Goal: Task Accomplishment & Management: Manage account settings

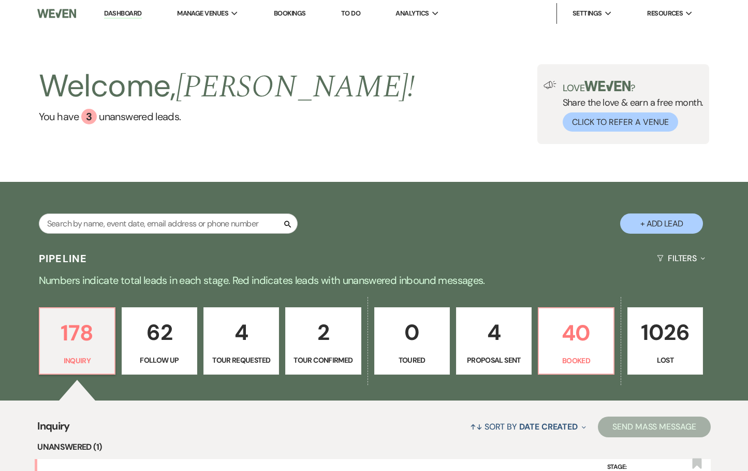
click at [286, 14] on link "Bookings" at bounding box center [290, 13] width 32 height 9
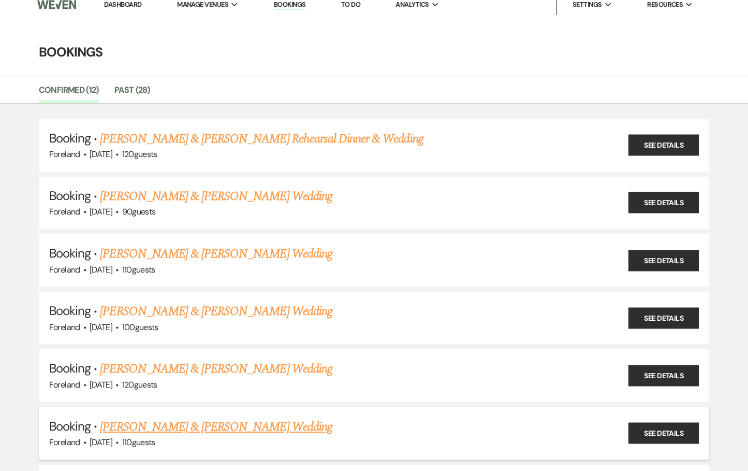
scroll to position [32, 0]
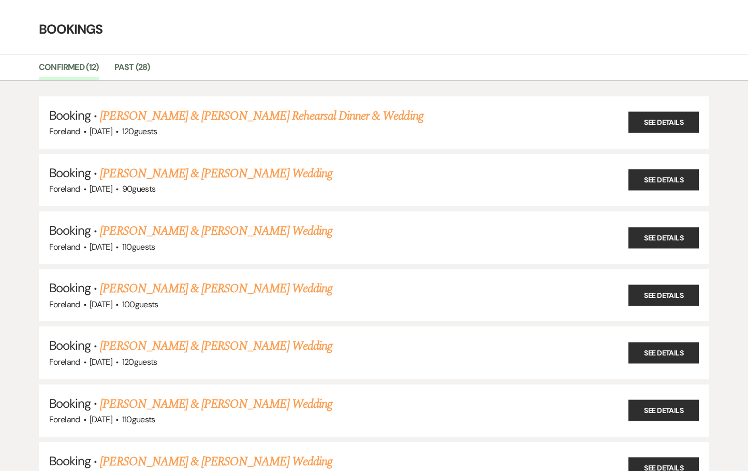
click at [252, 402] on link "[PERSON_NAME] & [PERSON_NAME] Wedding" at bounding box center [216, 404] width 232 height 19
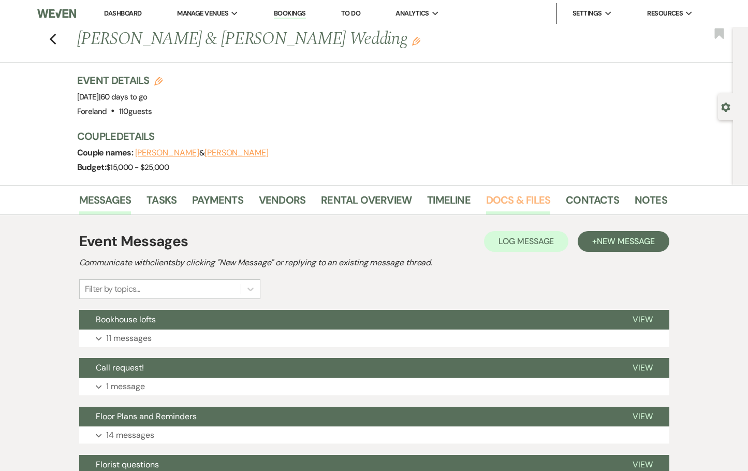
click at [514, 199] on link "Docs & Files" at bounding box center [518, 203] width 64 height 23
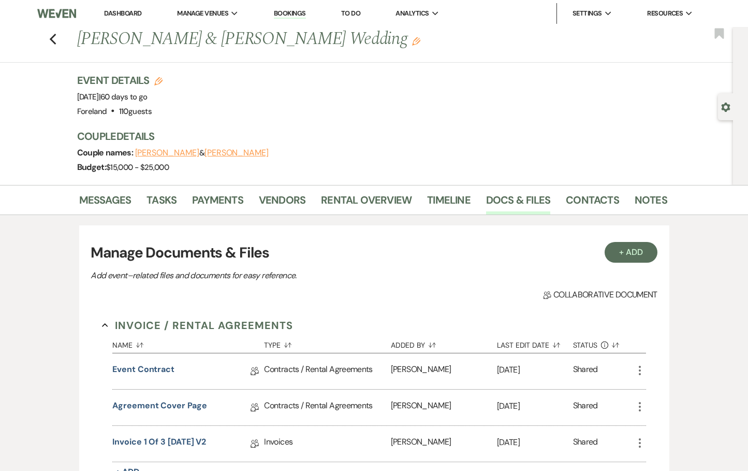
scroll to position [180, 0]
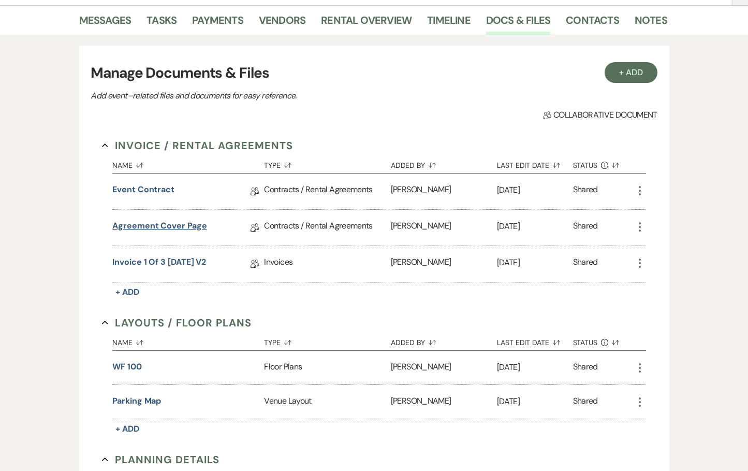
click at [150, 226] on link "Agreement Cover Page" at bounding box center [159, 228] width 94 height 16
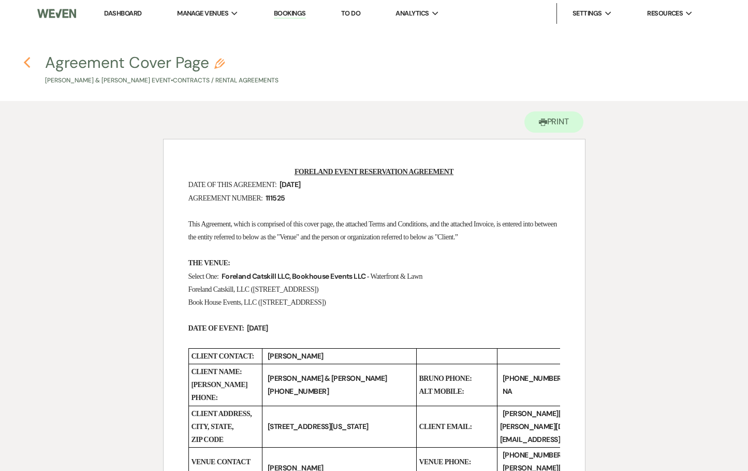
click at [28, 65] on icon "Previous" at bounding box center [27, 62] width 8 height 12
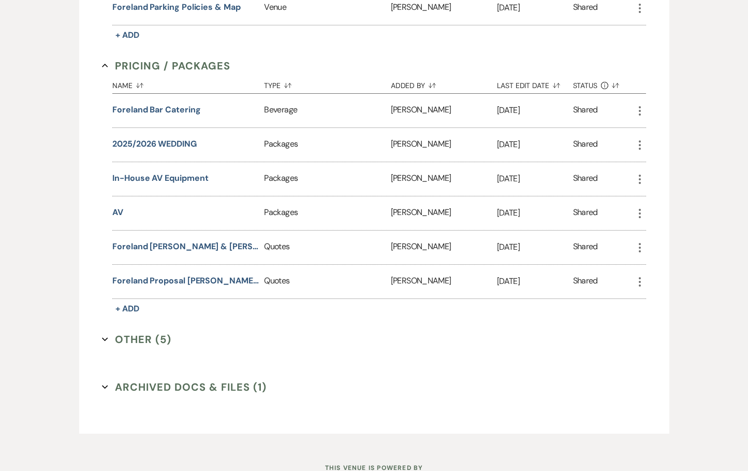
scroll to position [678, 0]
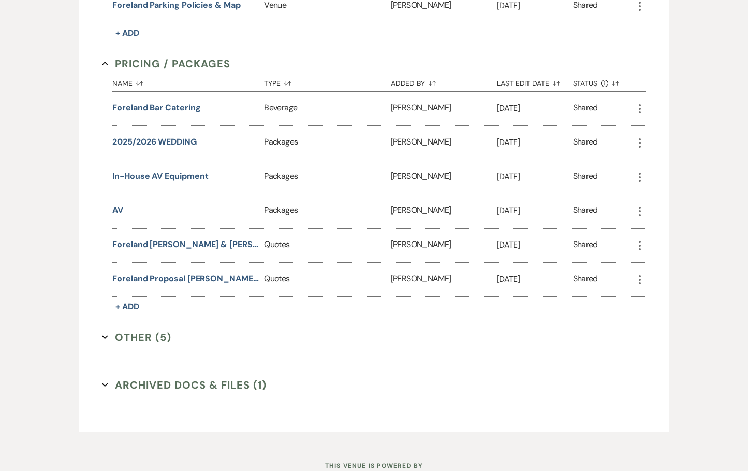
click at [127, 333] on button "Other (5) Expand" at bounding box center [136, 337] width 69 height 16
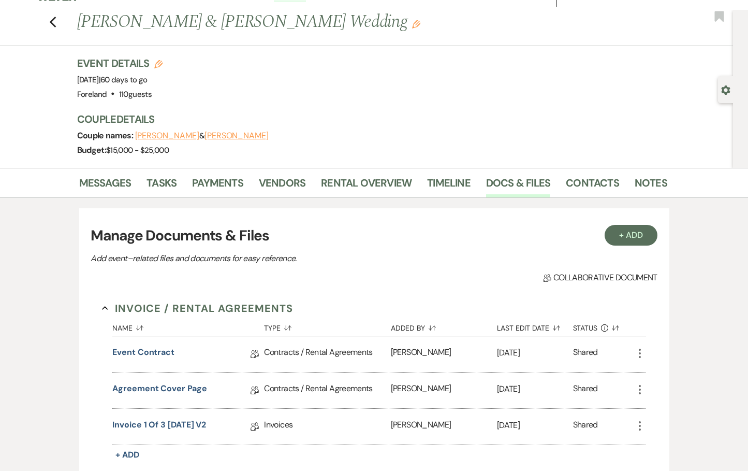
scroll to position [56, 0]
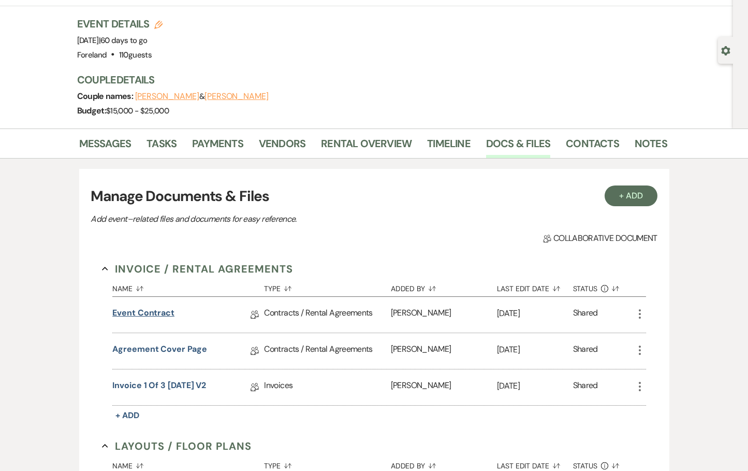
click at [149, 311] on link "Event Contract" at bounding box center [143, 315] width 62 height 16
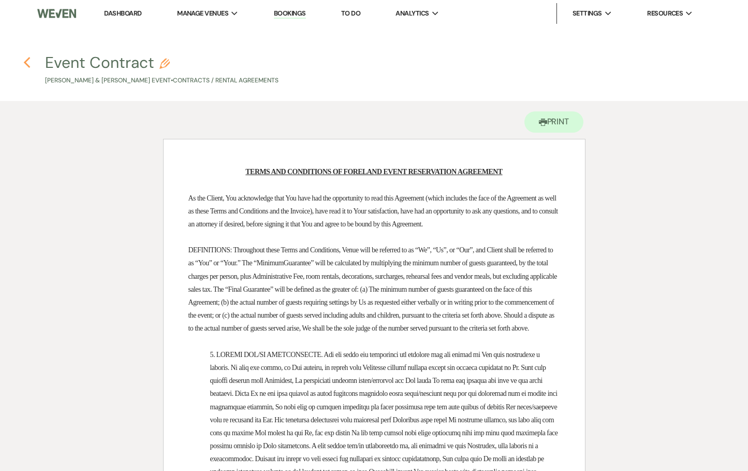
click at [30, 66] on icon "Previous" at bounding box center [27, 62] width 8 height 12
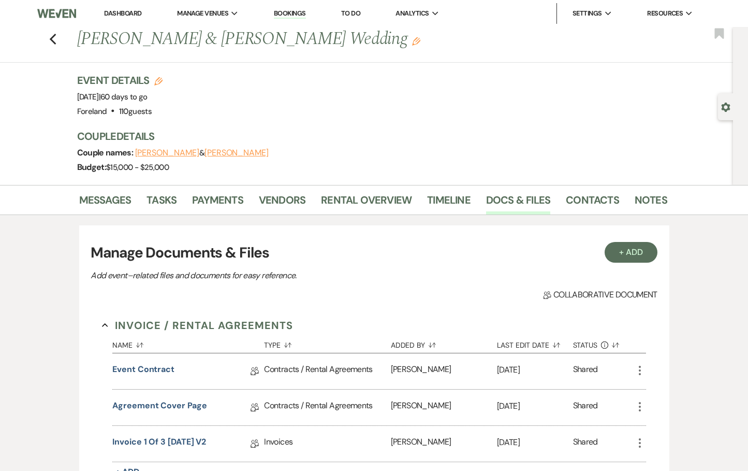
scroll to position [56, 0]
